Goal: Check status: Check status

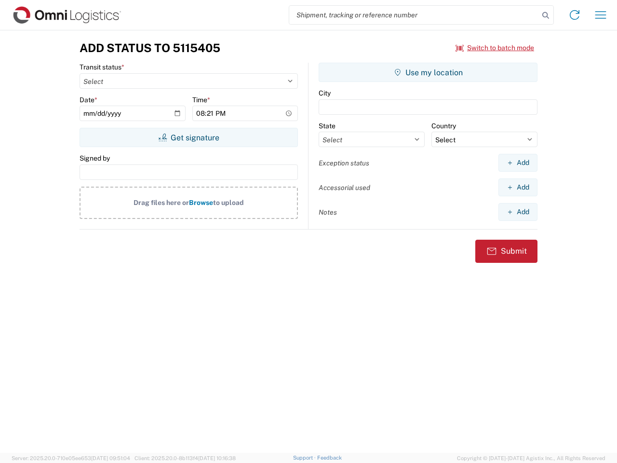
click at [414, 15] on input "search" at bounding box center [414, 15] width 250 height 18
click at [546, 15] on icon at bounding box center [546, 16] width 14 height 14
click at [575, 15] on icon at bounding box center [574, 14] width 15 height 15
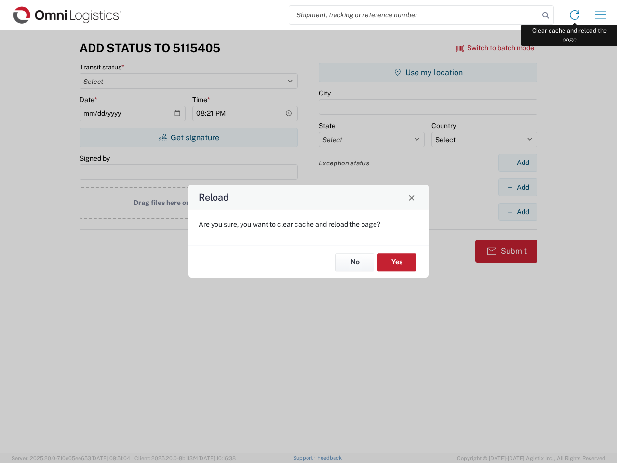
click at [601, 15] on div "Reload Are you sure, you want to clear cache and reload the page? No Yes" at bounding box center [308, 231] width 617 height 463
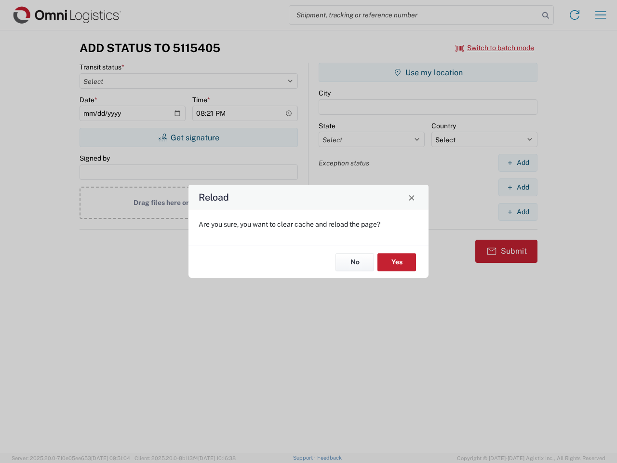
click at [495, 48] on div "Reload Are you sure, you want to clear cache and reload the page? No Yes" at bounding box center [308, 231] width 617 height 463
click at [189, 137] on div "Reload Are you sure, you want to clear cache and reload the page? No Yes" at bounding box center [308, 231] width 617 height 463
click at [428, 72] on div "Reload Are you sure, you want to clear cache and reload the page? No Yes" at bounding box center [308, 231] width 617 height 463
click at [518, 163] on div "Reload Are you sure, you want to clear cache and reload the page? No Yes" at bounding box center [308, 231] width 617 height 463
click at [518, 187] on div "Reload Are you sure, you want to clear cache and reload the page? No Yes" at bounding box center [308, 231] width 617 height 463
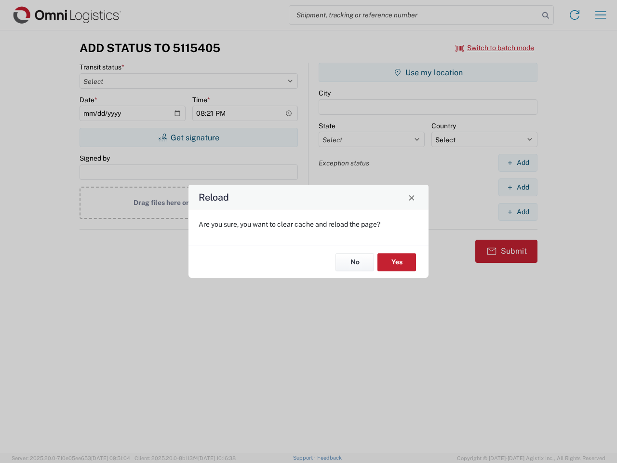
click at [518, 212] on div "Reload Are you sure, you want to clear cache and reload the page? No Yes" at bounding box center [308, 231] width 617 height 463
